Goal: Task Accomplishment & Management: Manage account settings

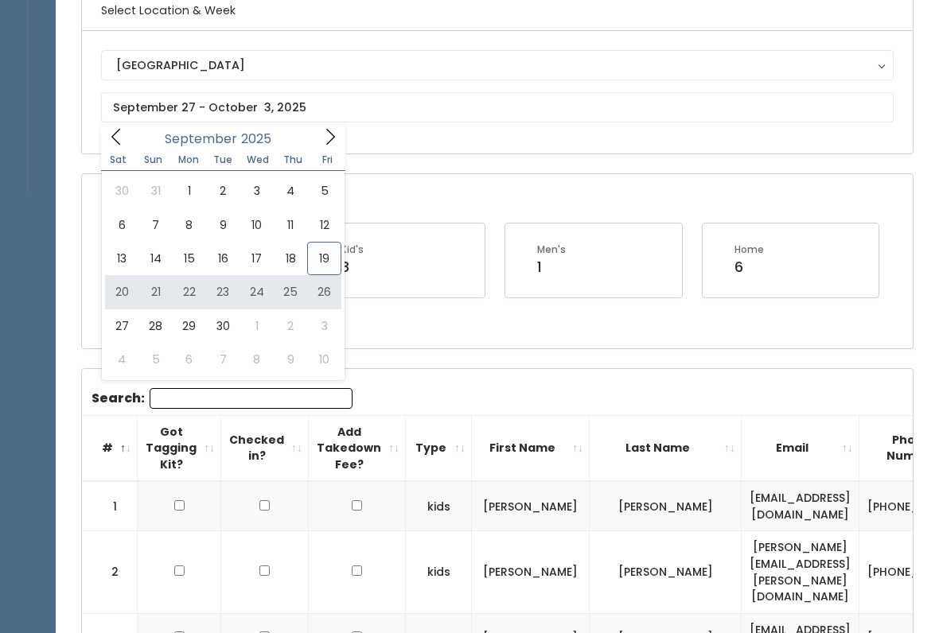
type input "September 20 to September 26"
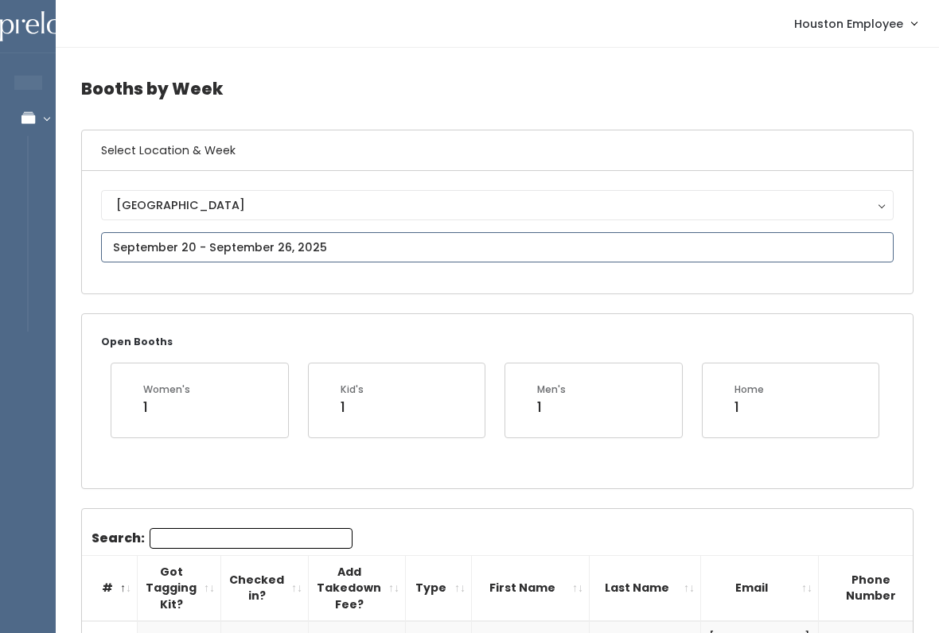
click at [592, 259] on input "text" at bounding box center [497, 247] width 792 height 30
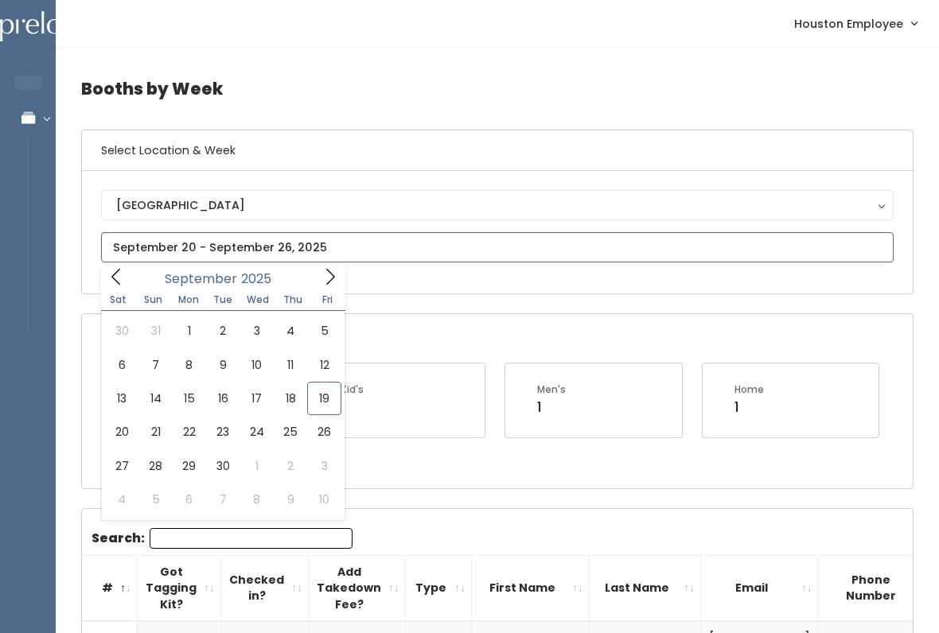
type input "[DATE] to [DATE]"
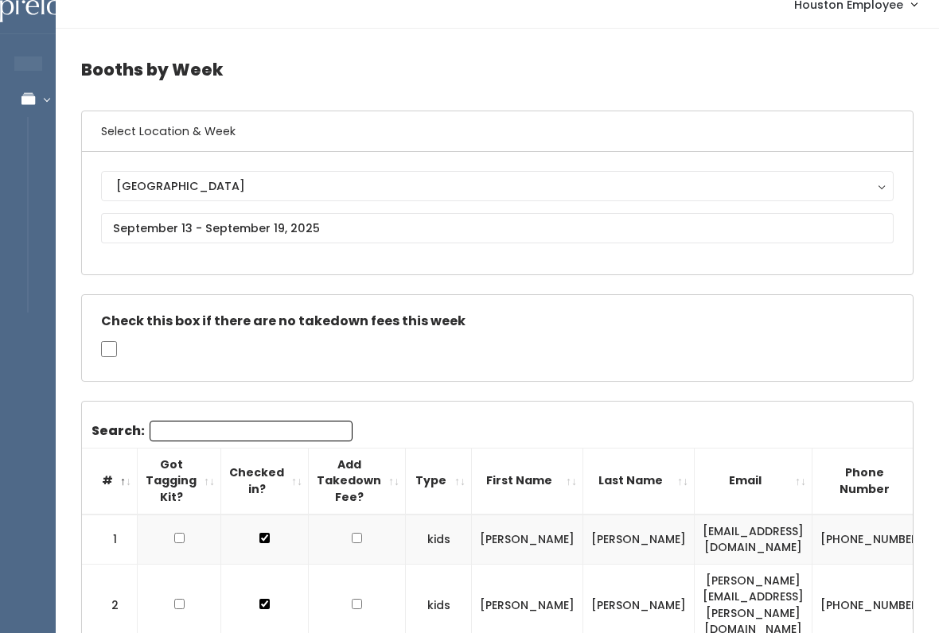
scroll to position [19, 0]
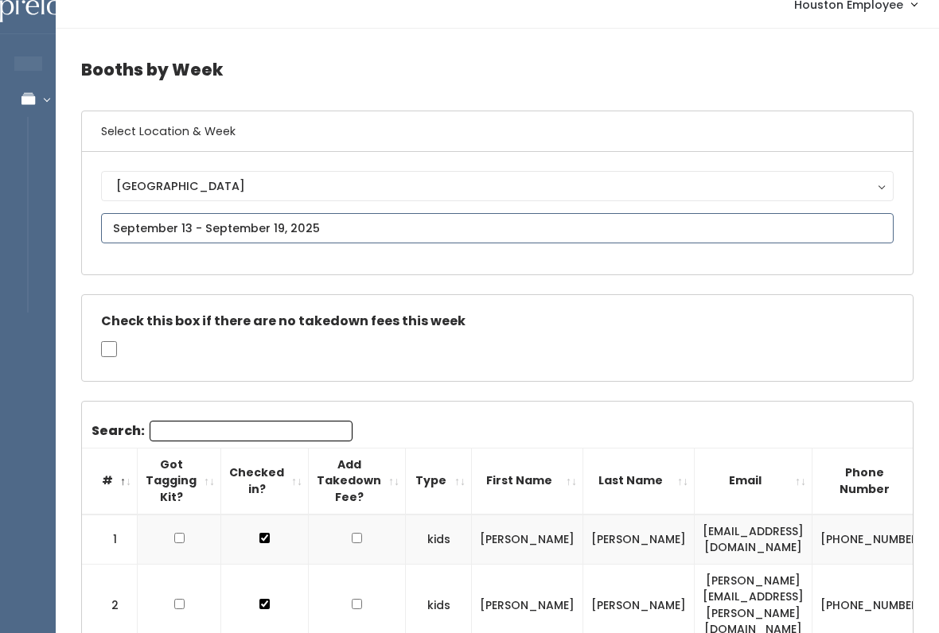
click at [446, 225] on input "text" at bounding box center [497, 228] width 792 height 30
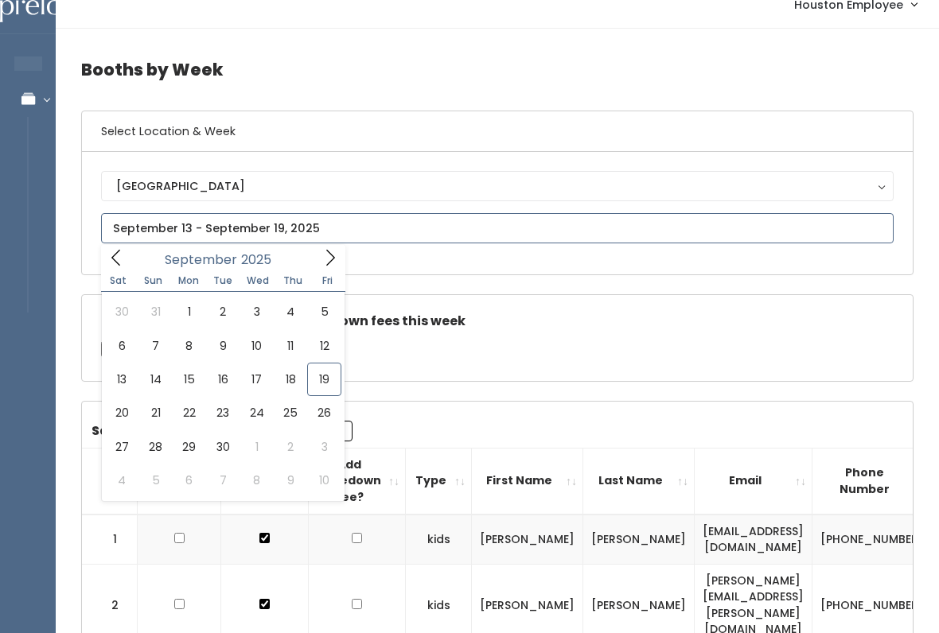
type input "September 20 to September 26"
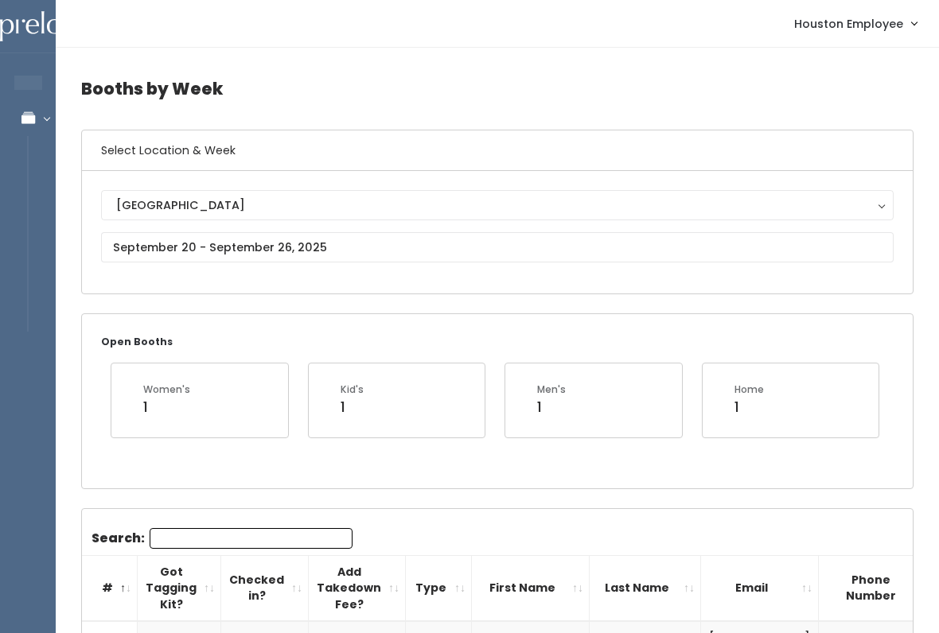
click at [284, 534] on input "Search:" at bounding box center [251, 538] width 203 height 21
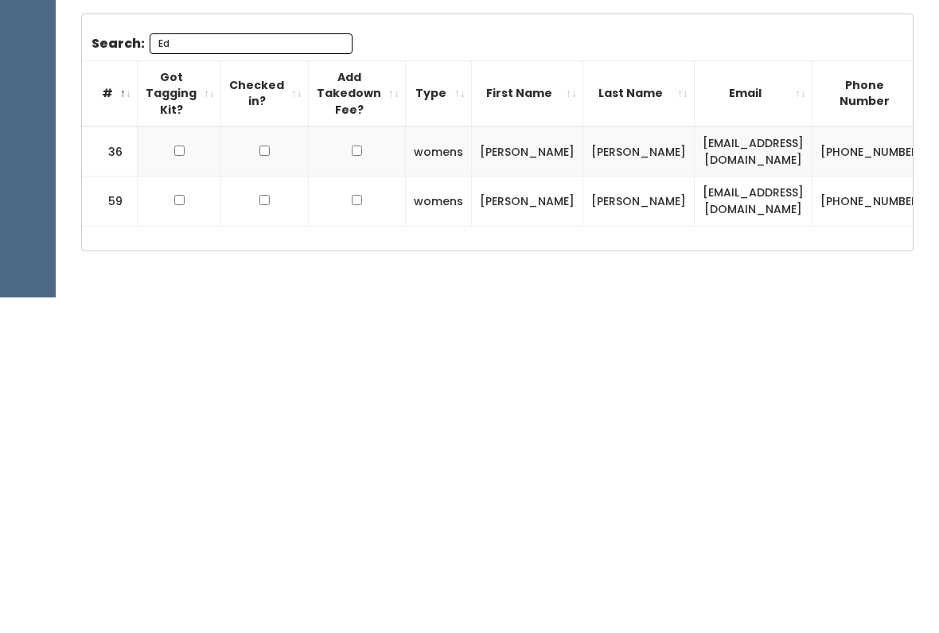
scroll to position [163, 0]
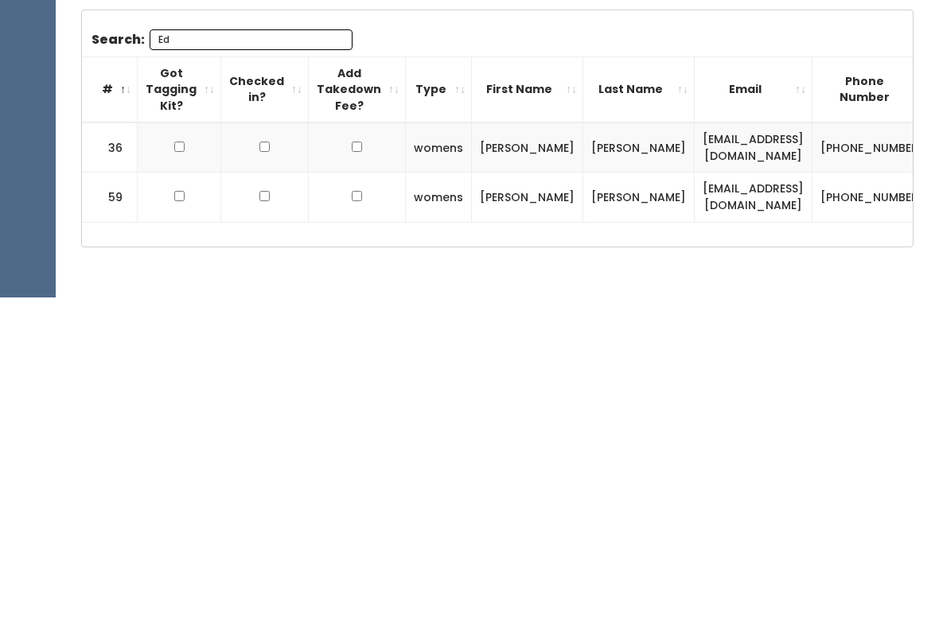
type input "E"
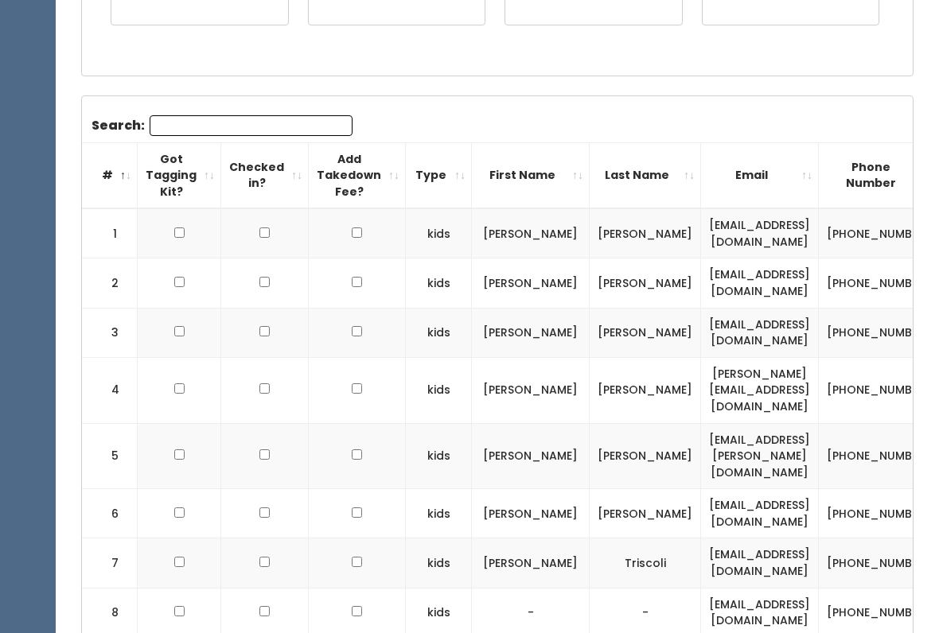
scroll to position [0, 0]
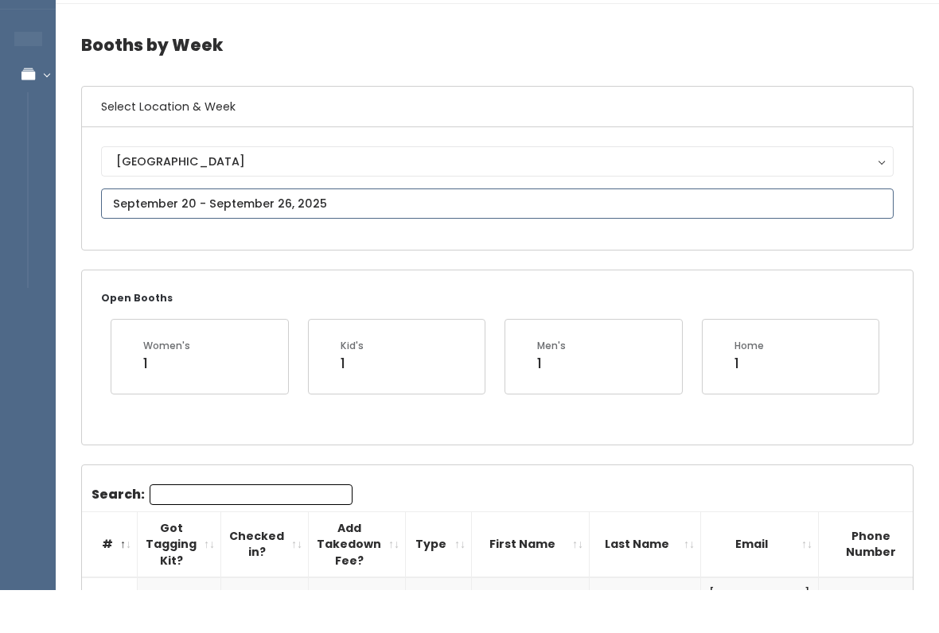
click at [372, 232] on input "text" at bounding box center [497, 247] width 792 height 30
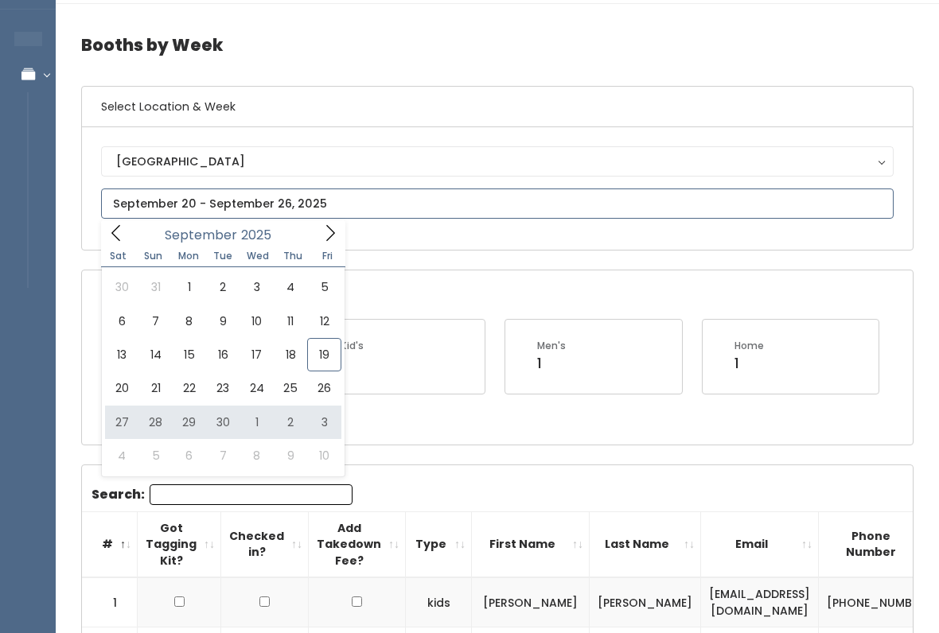
type input "September 27 to October 3"
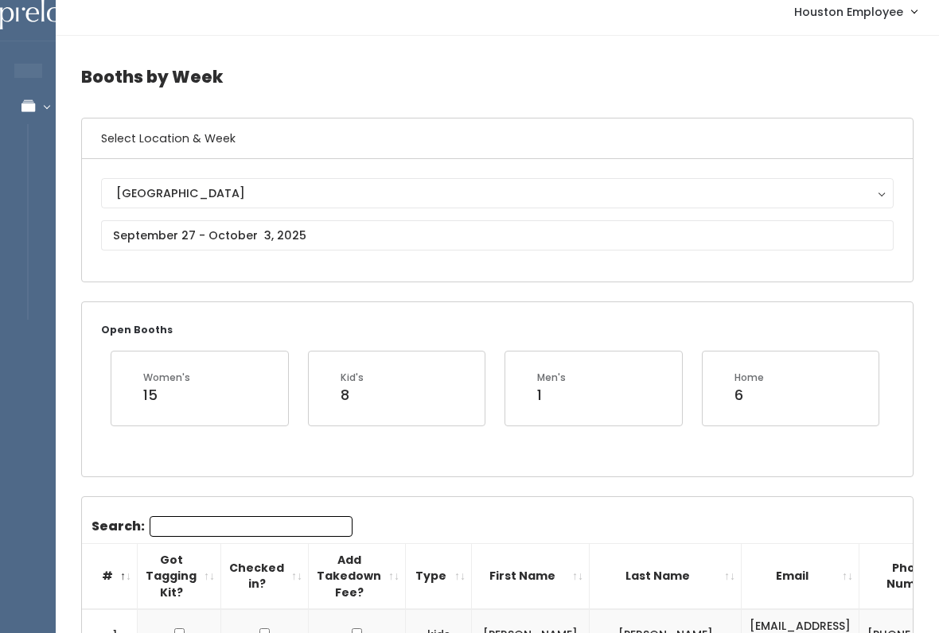
scroll to position [16, 0]
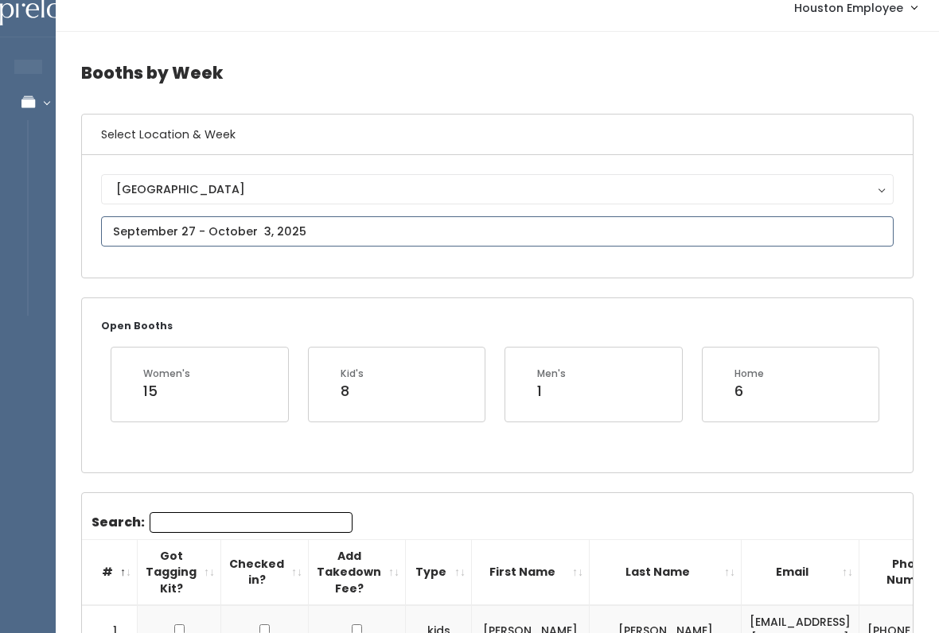
click at [764, 234] on input "text" at bounding box center [497, 231] width 792 height 30
type input "September 13 to September 19"
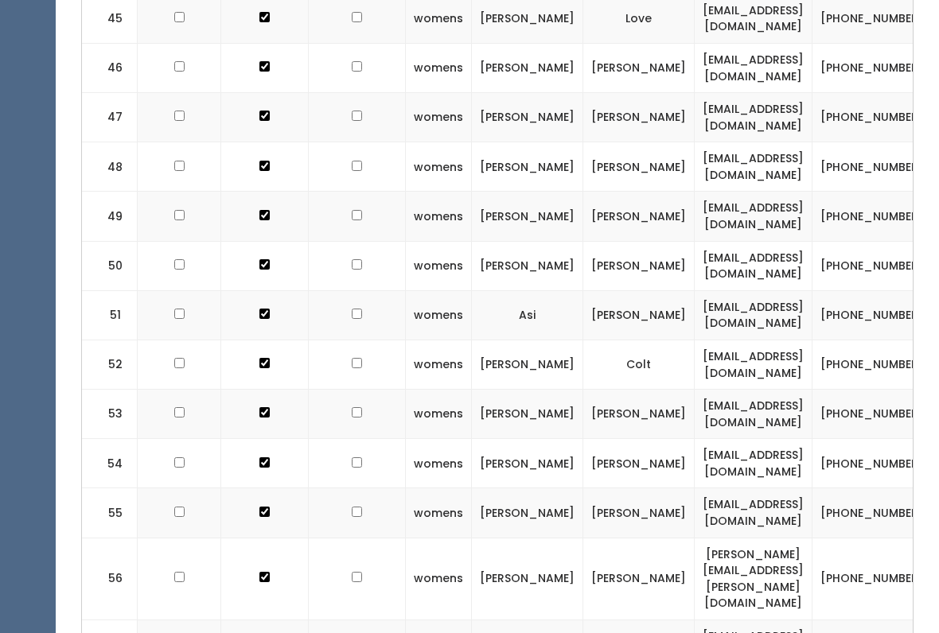
scroll to position [2895, 0]
